Goal: Information Seeking & Learning: Check status

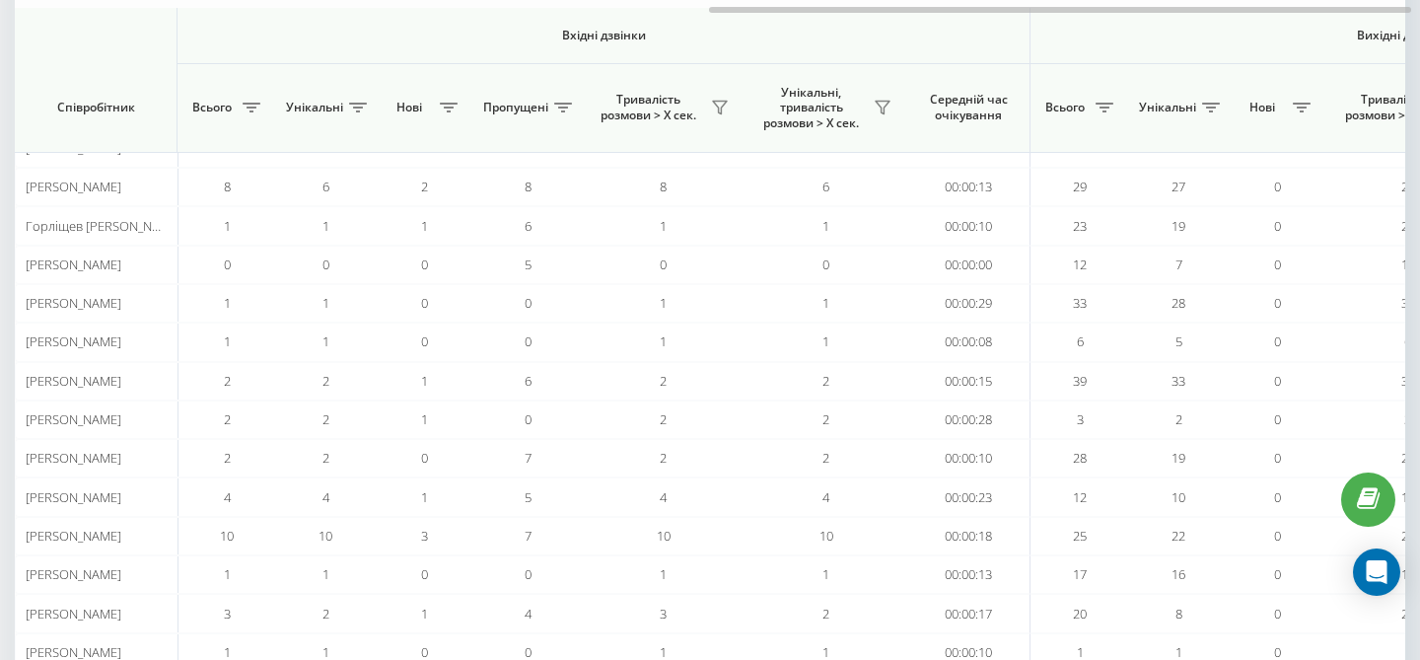
scroll to position [0, 1361]
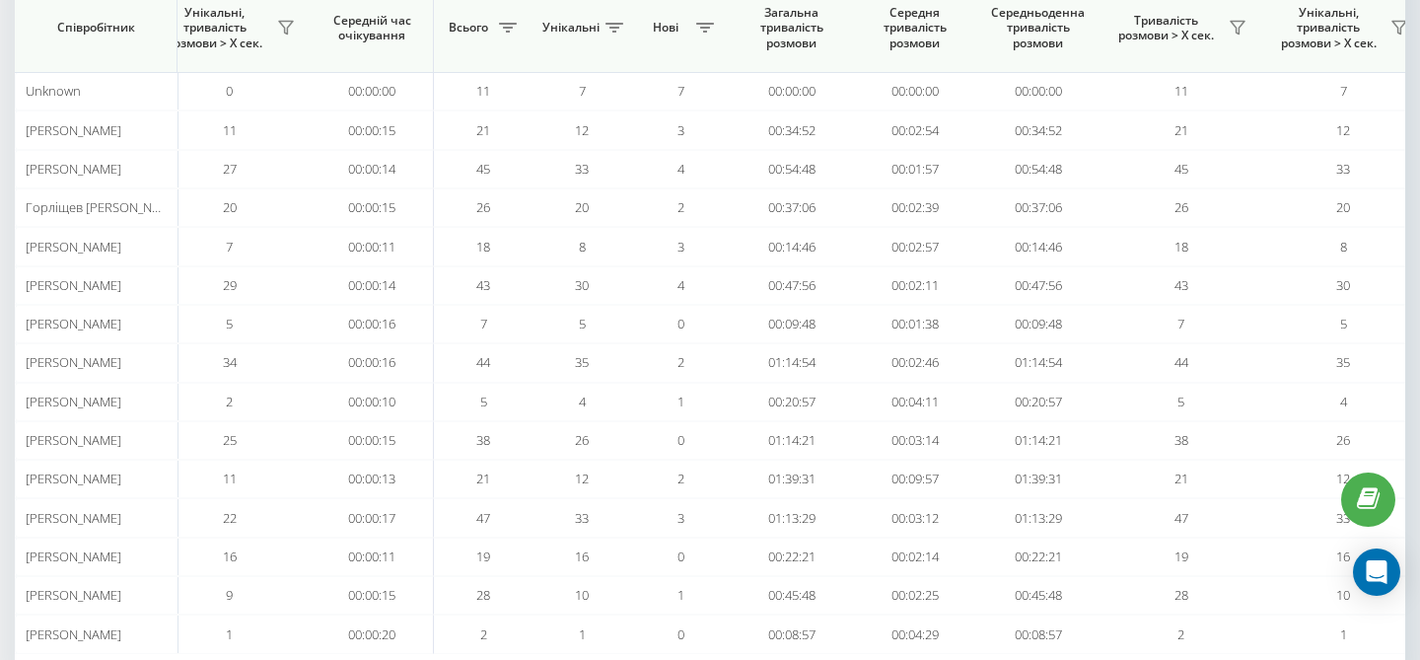
scroll to position [0, 1317]
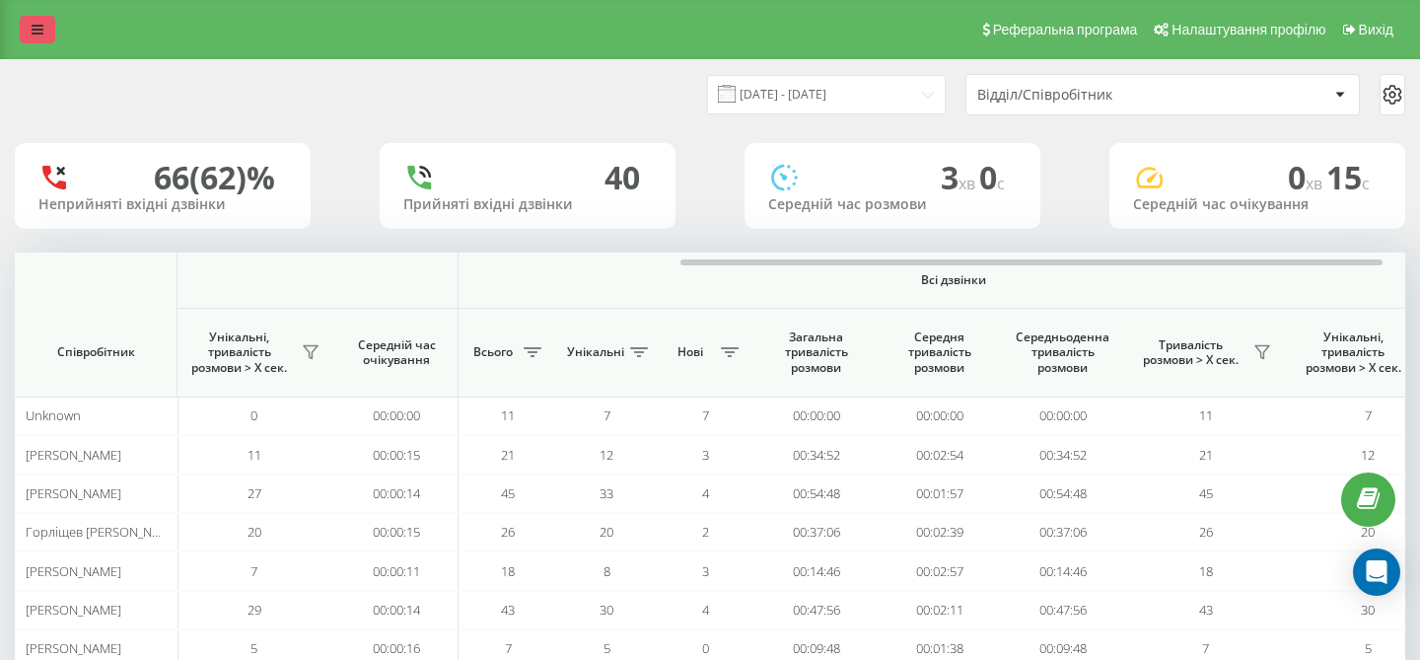
click at [37, 31] on icon at bounding box center [38, 30] width 12 height 14
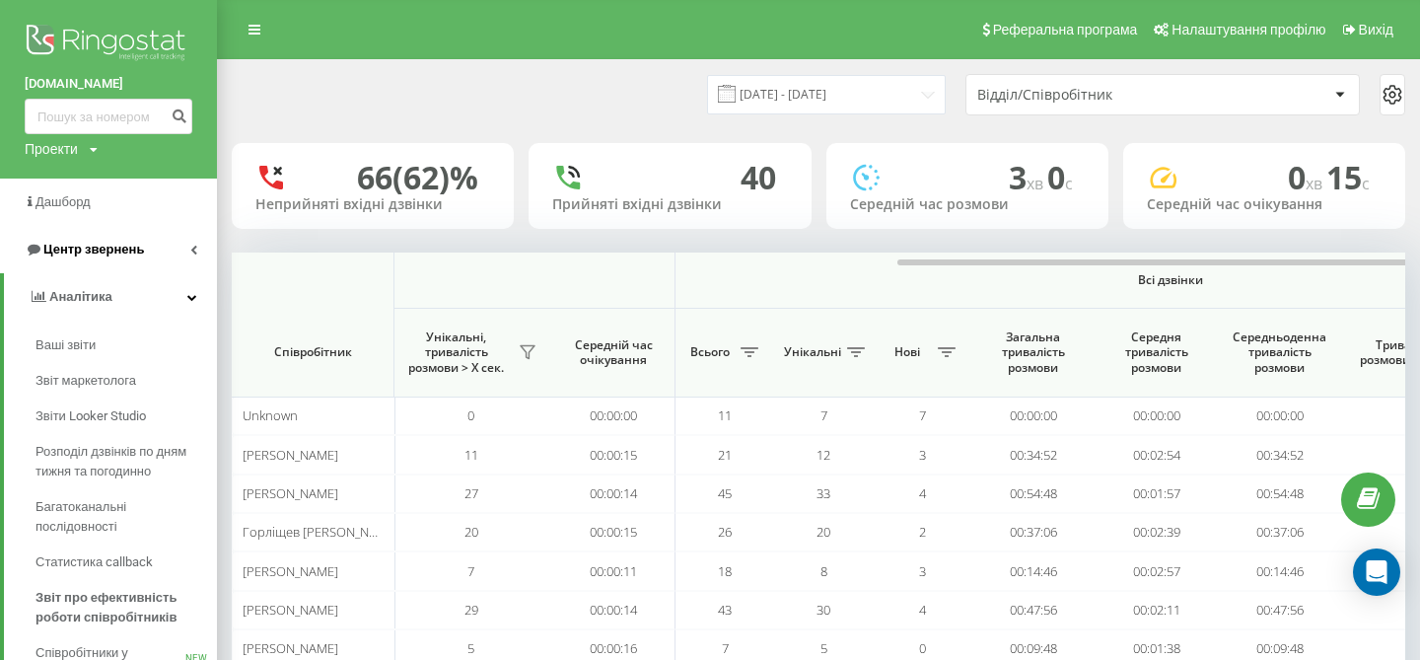
click at [174, 249] on link "Центр звернень" at bounding box center [108, 249] width 217 height 47
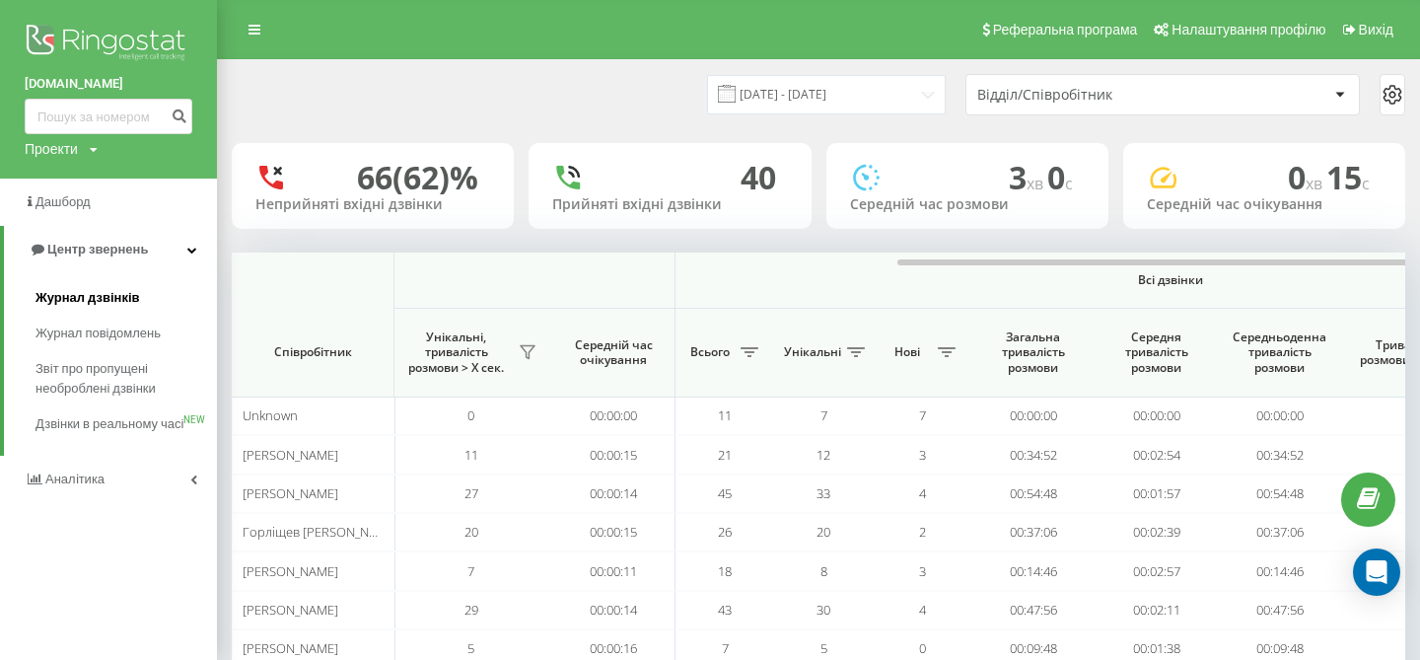
click at [140, 305] on link "Журнал дзвінків" at bounding box center [126, 298] width 181 height 36
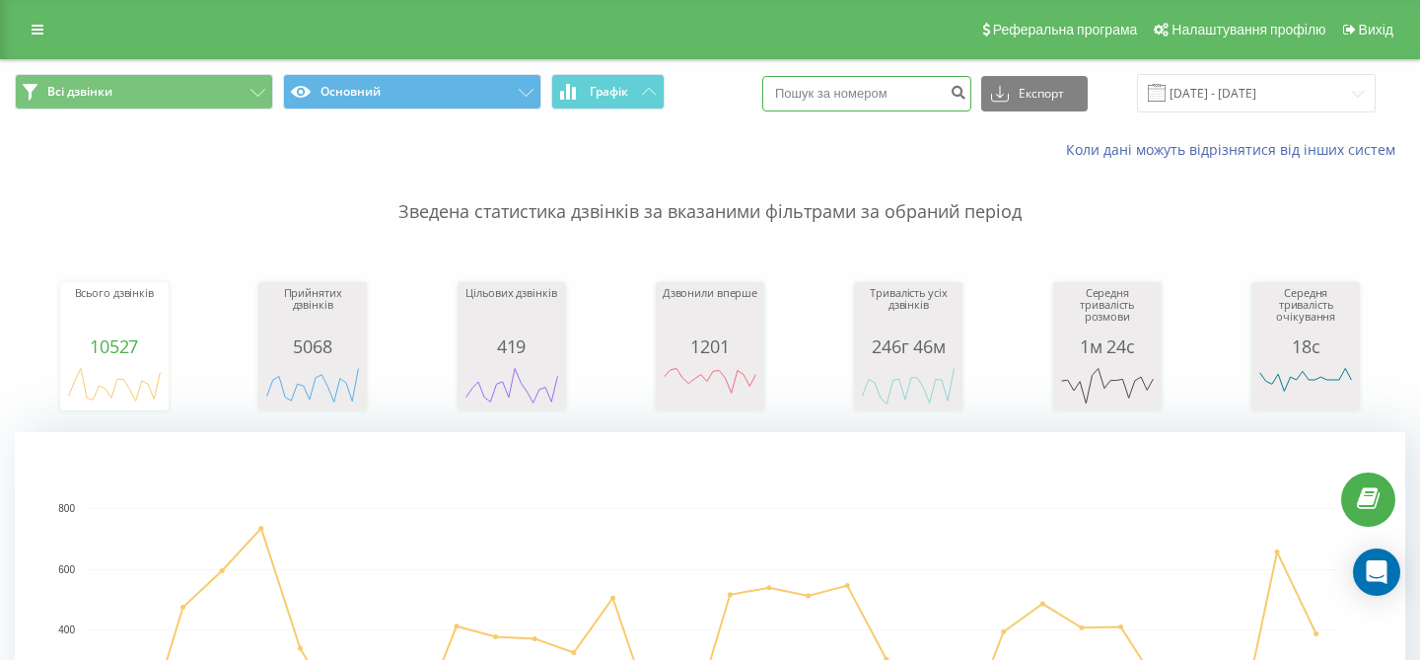
click at [876, 107] on input at bounding box center [866, 94] width 209 height 36
paste input "0682845510"
type input "0682845510"
click at [966, 84] on icon "submit" at bounding box center [958, 90] width 17 height 12
